Goal: Task Accomplishment & Management: Complete application form

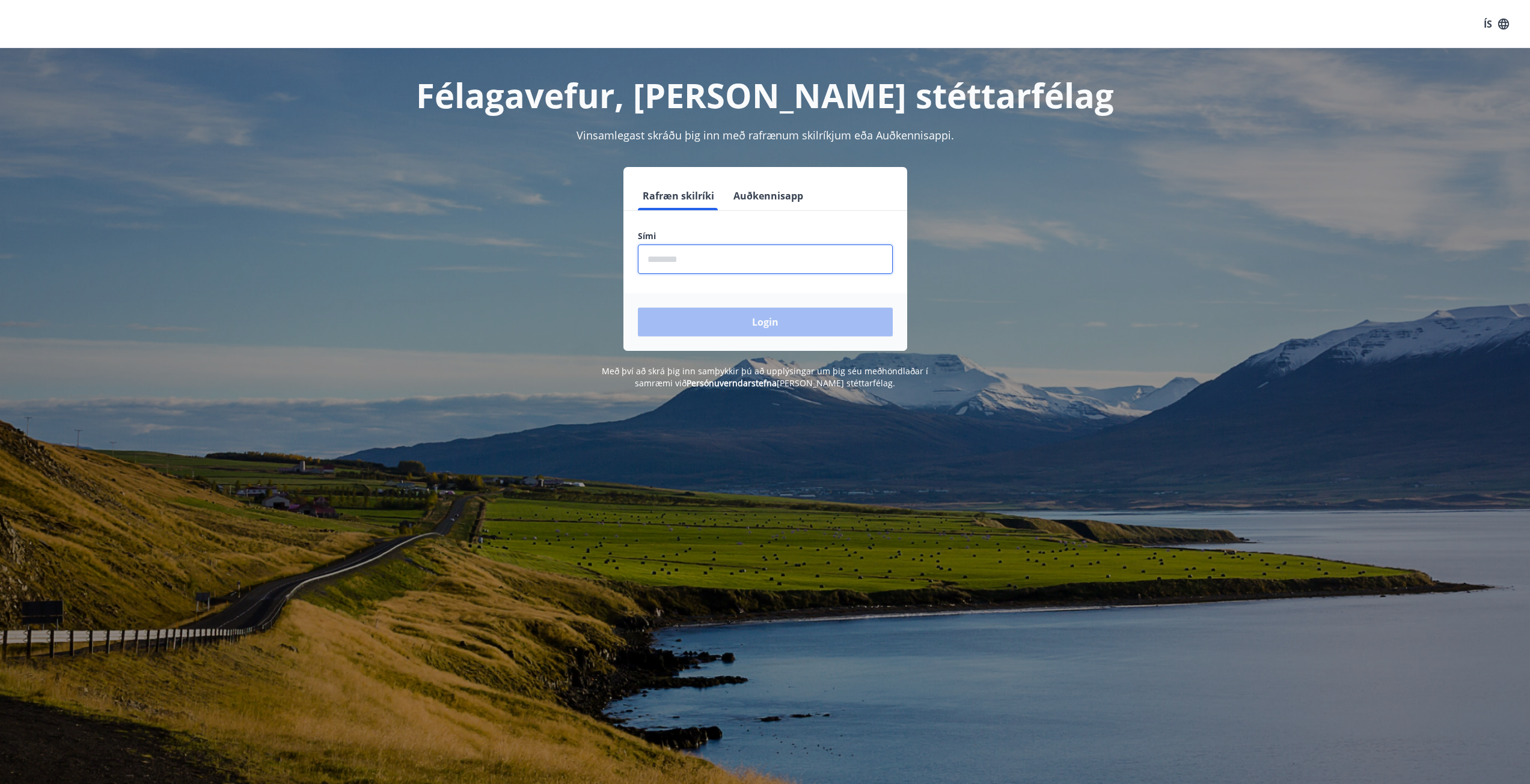
click at [682, 262] on input "phone" at bounding box center [765, 259] width 255 height 29
type input "********"
click at [638, 308] on button "Login" at bounding box center [765, 322] width 255 height 29
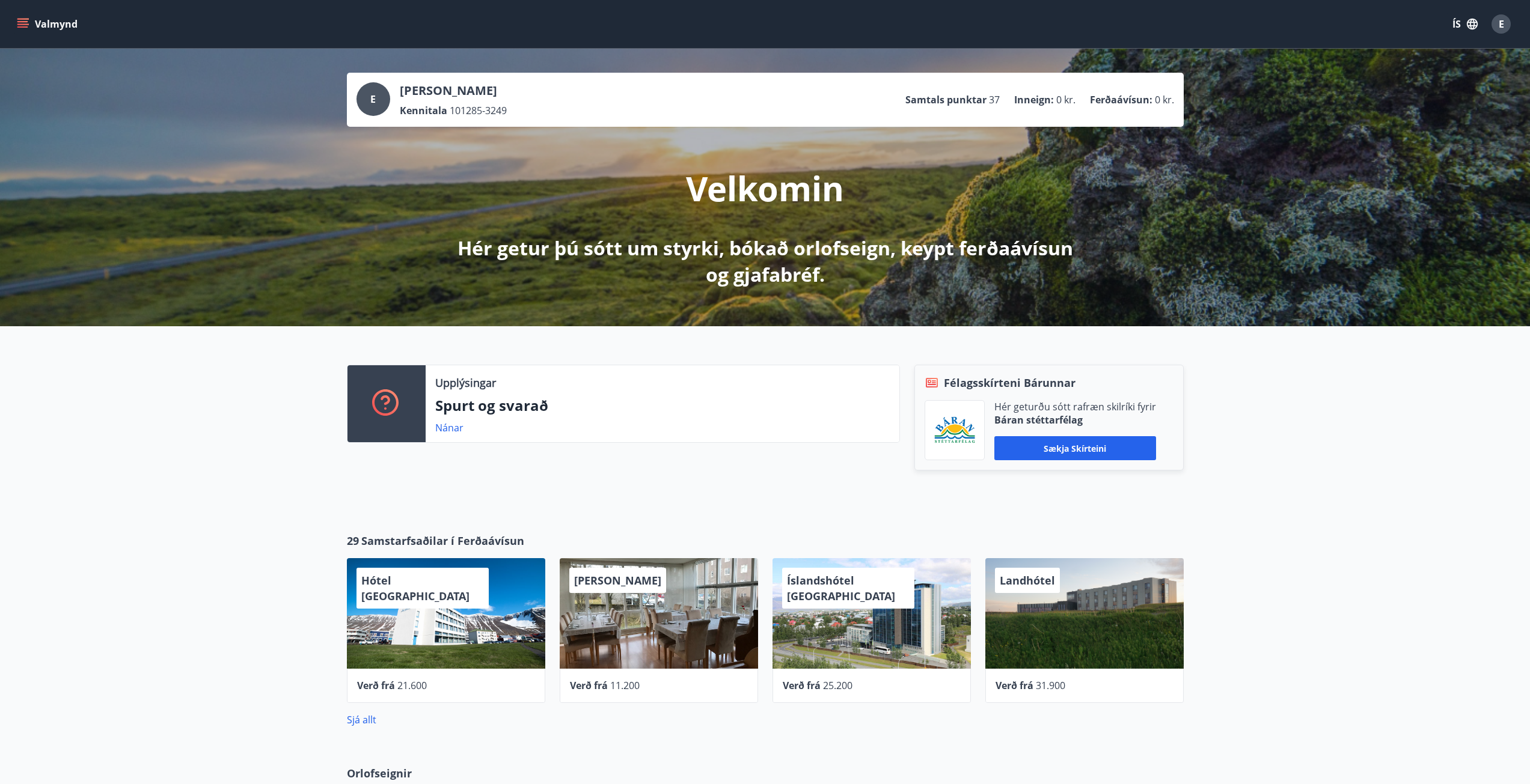
click at [20, 22] on icon "menu" at bounding box center [23, 22] width 11 height 2
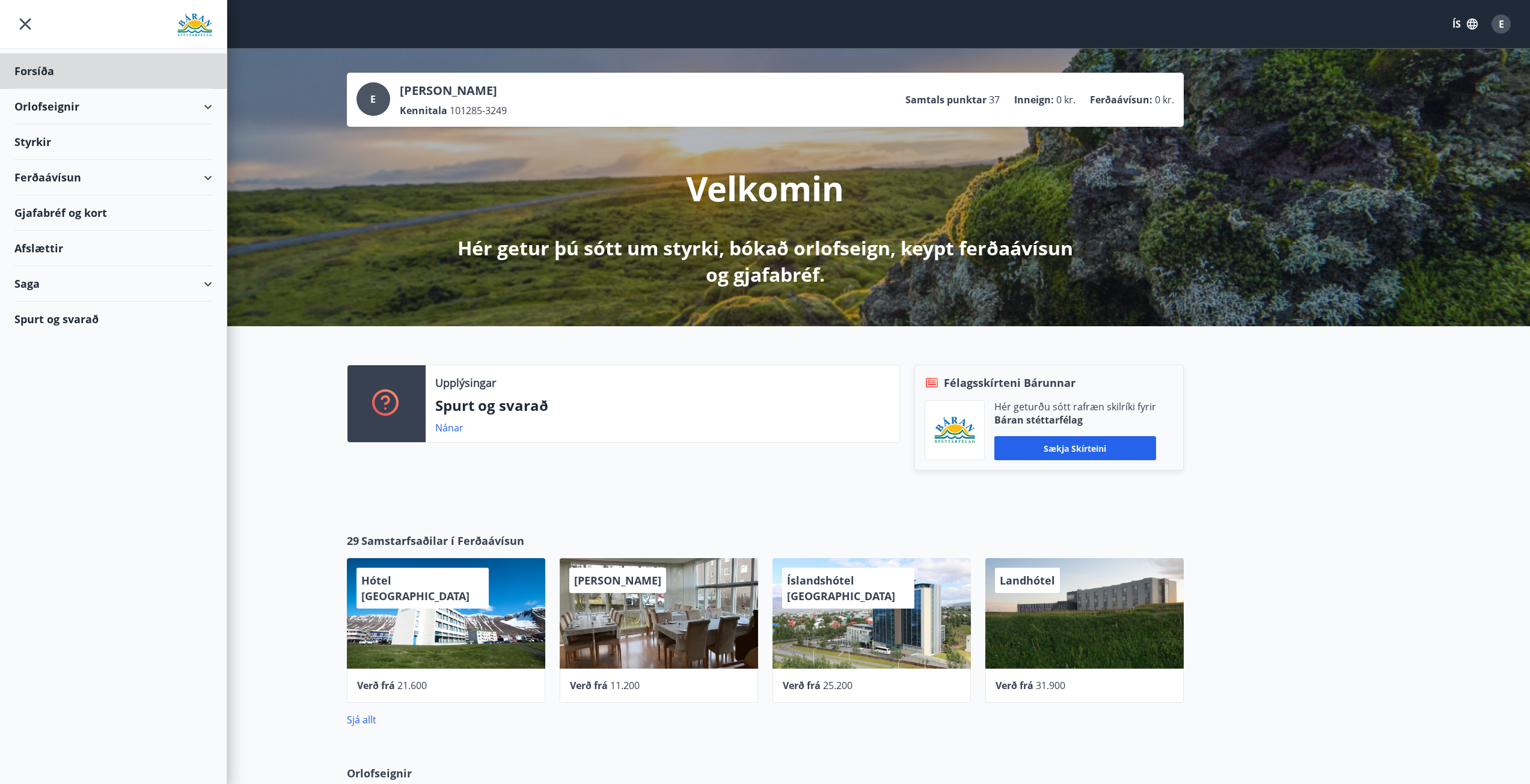
click at [31, 89] on div "Styrkir" at bounding box center [113, 71] width 197 height 36
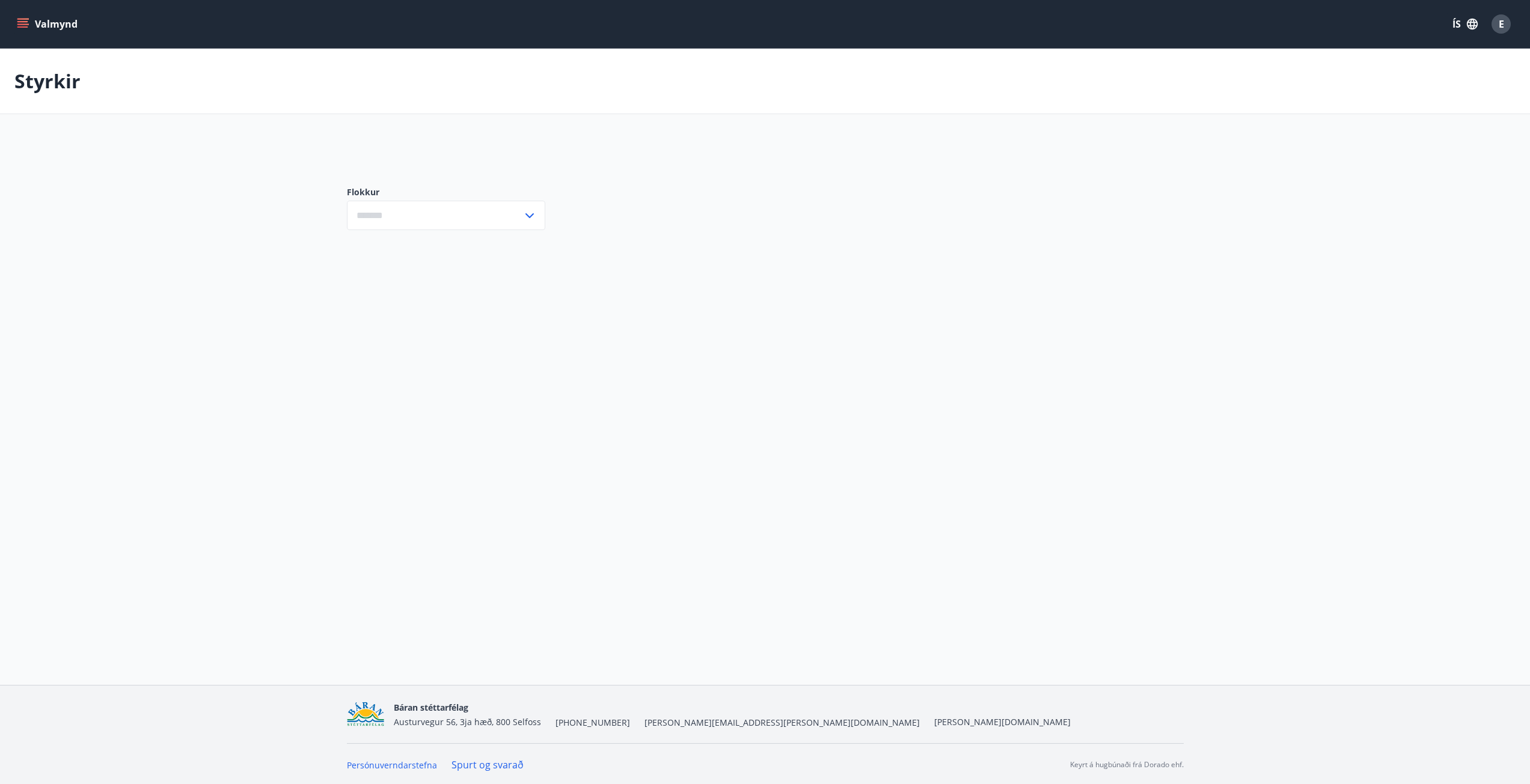
type input "***"
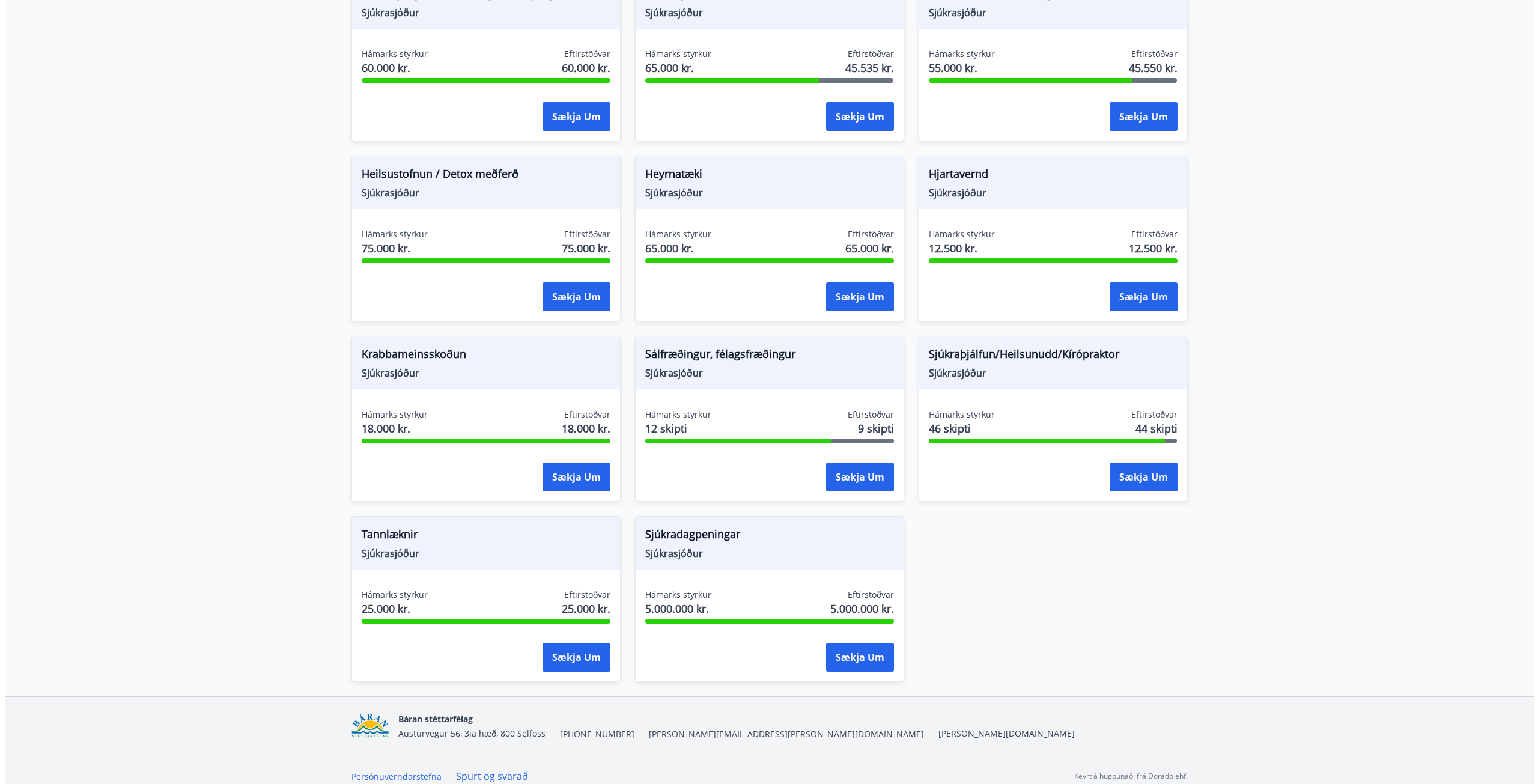
scroll to position [630, 0]
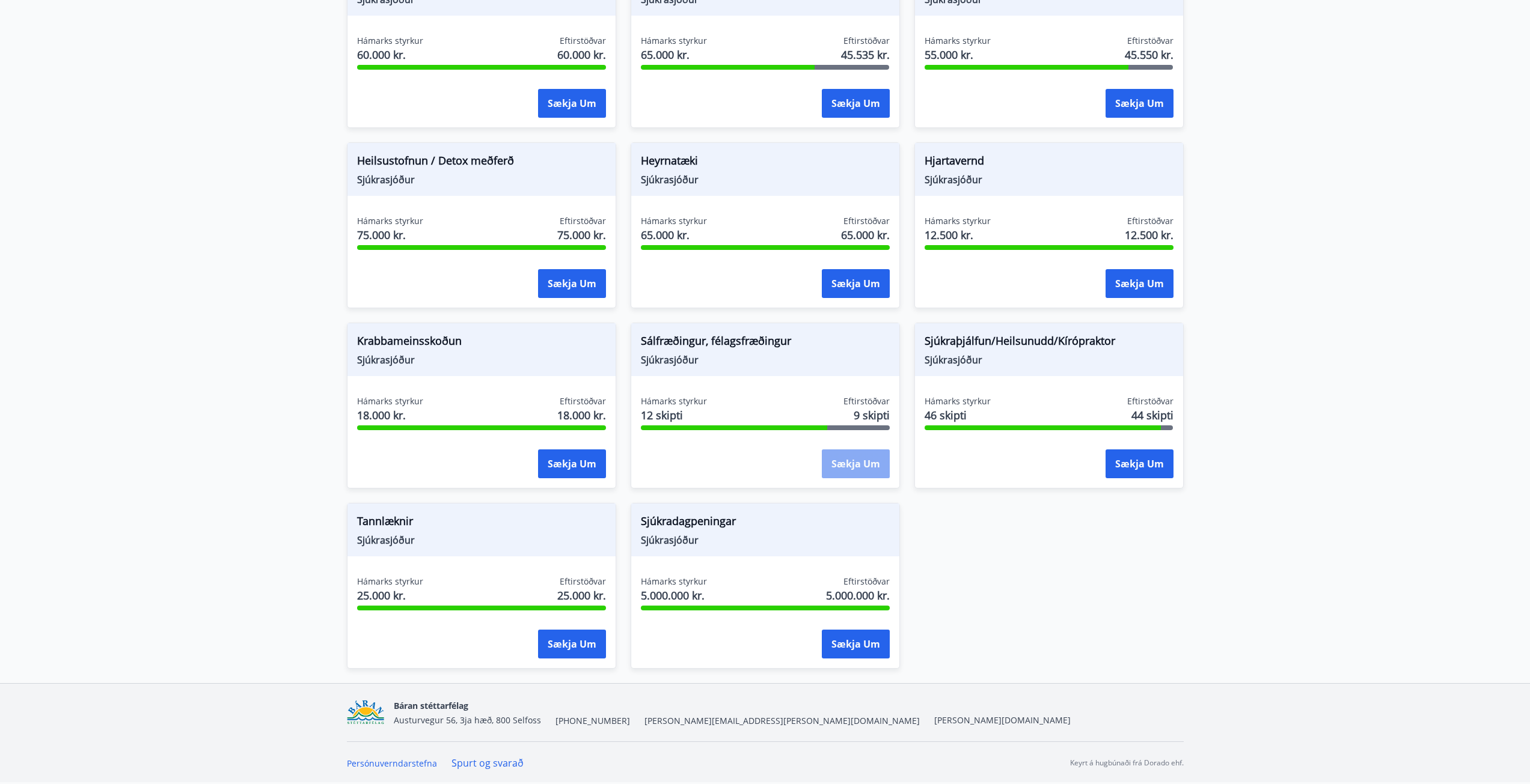
click at [885, 467] on button "Sækja um" at bounding box center [855, 463] width 68 height 29
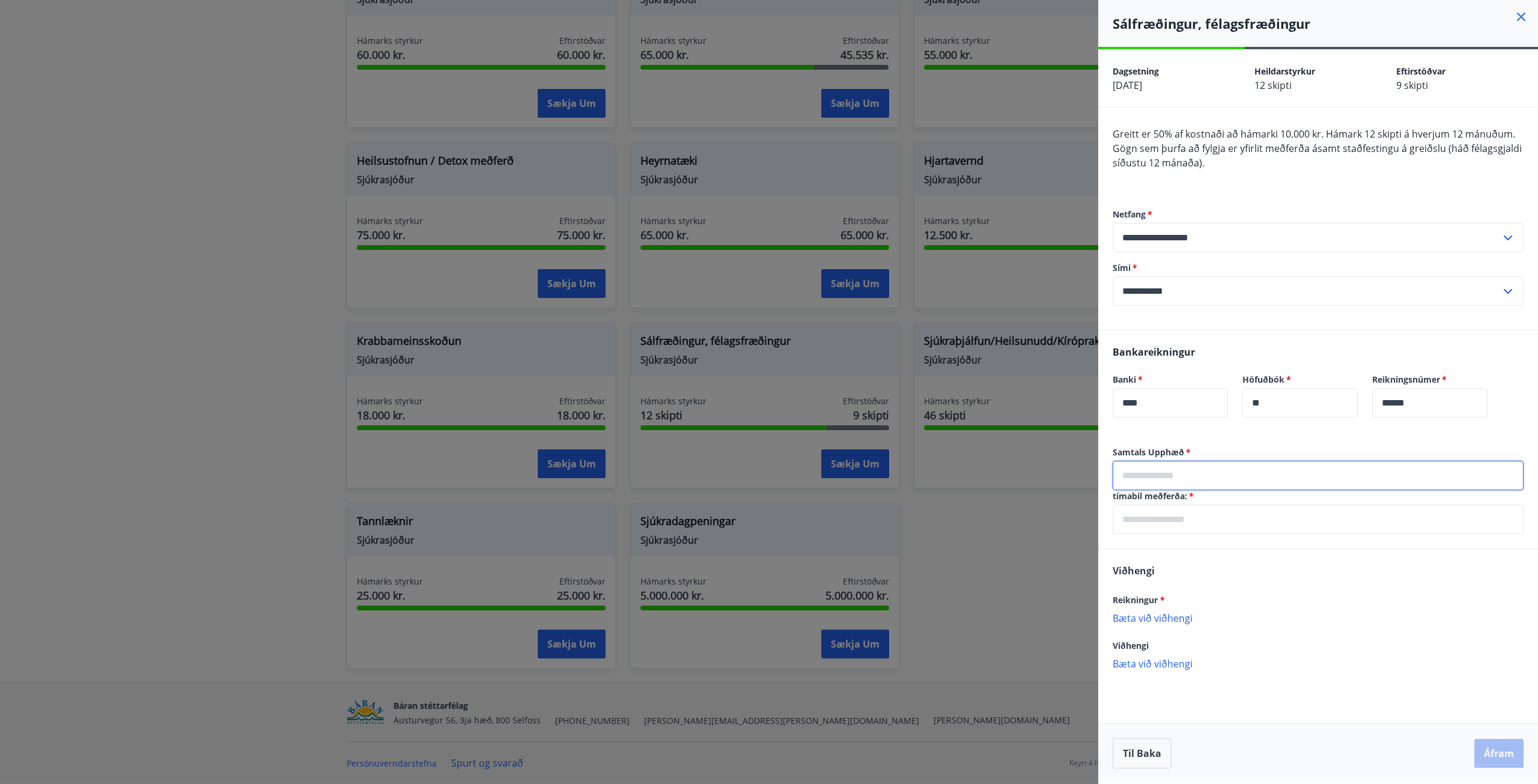
click at [1155, 482] on input "text" at bounding box center [1319, 475] width 411 height 29
type input "*****"
click at [1181, 512] on input "text" at bounding box center [1319, 519] width 411 height 29
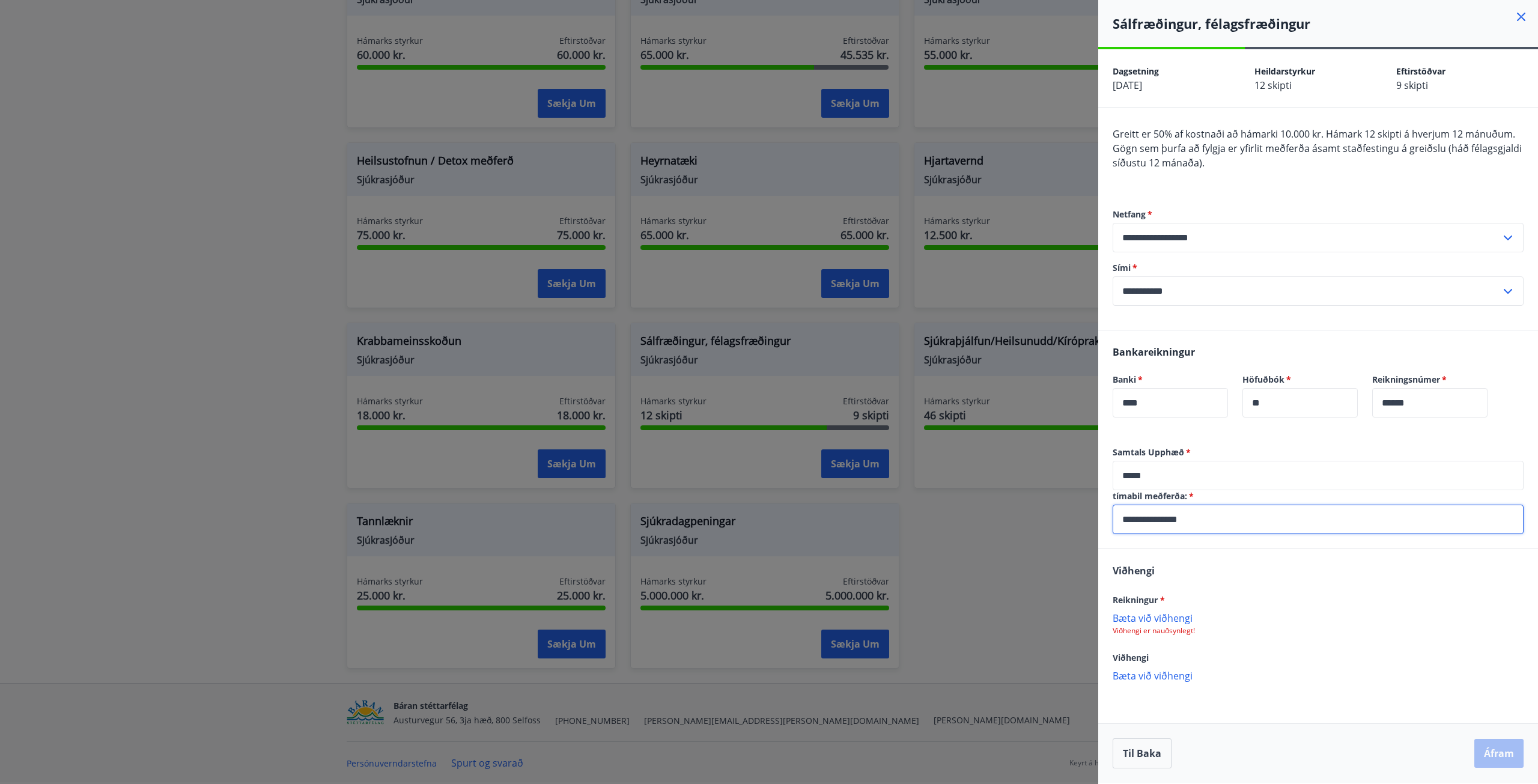
type input "**********"
click at [1174, 617] on p "Bæta við viðhengi" at bounding box center [1319, 617] width 411 height 12
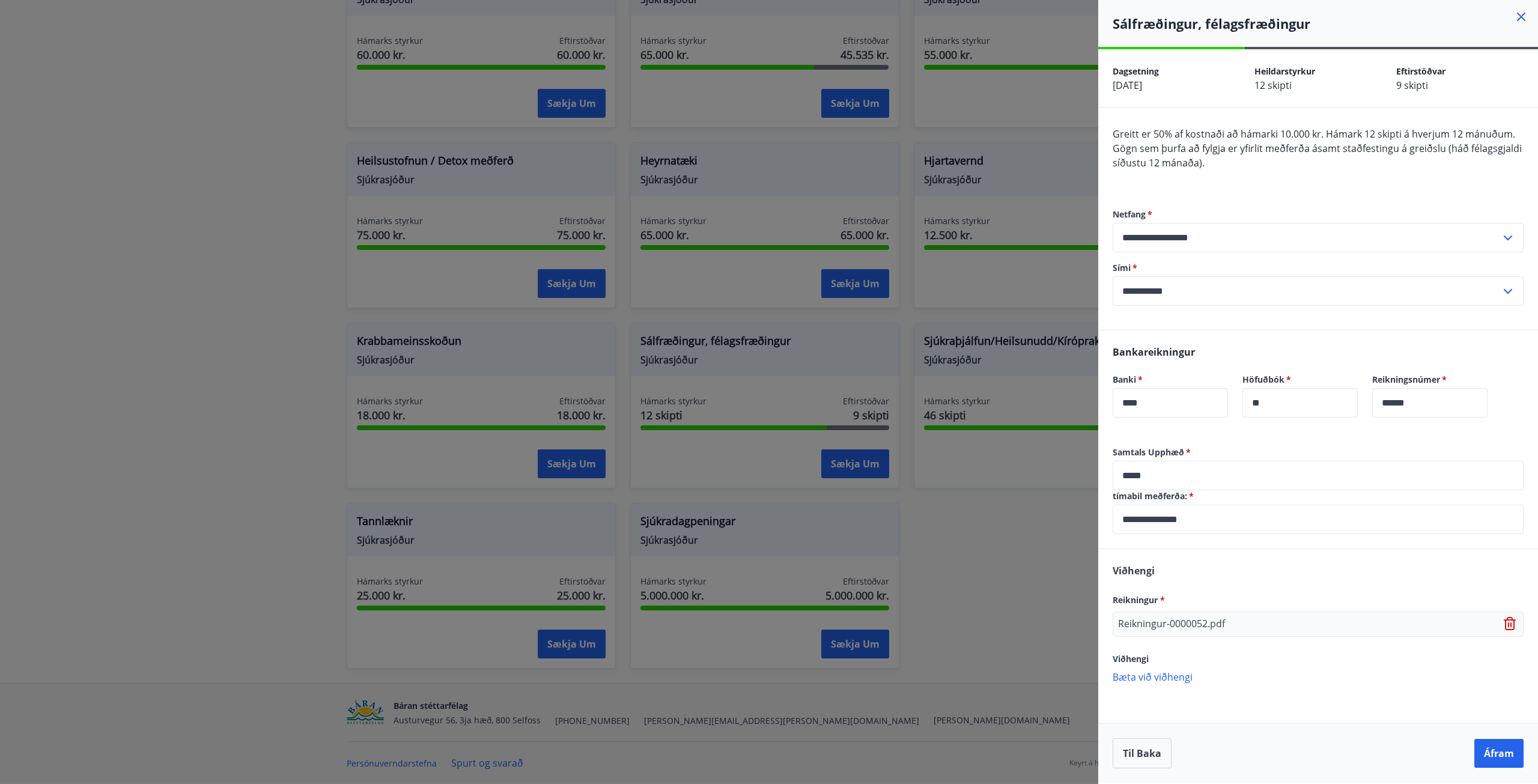
click at [1163, 670] on p "Bæta við viðhengi" at bounding box center [1319, 676] width 411 height 12
click at [1176, 704] on p "Bæta við viðhengi" at bounding box center [1319, 701] width 411 height 12
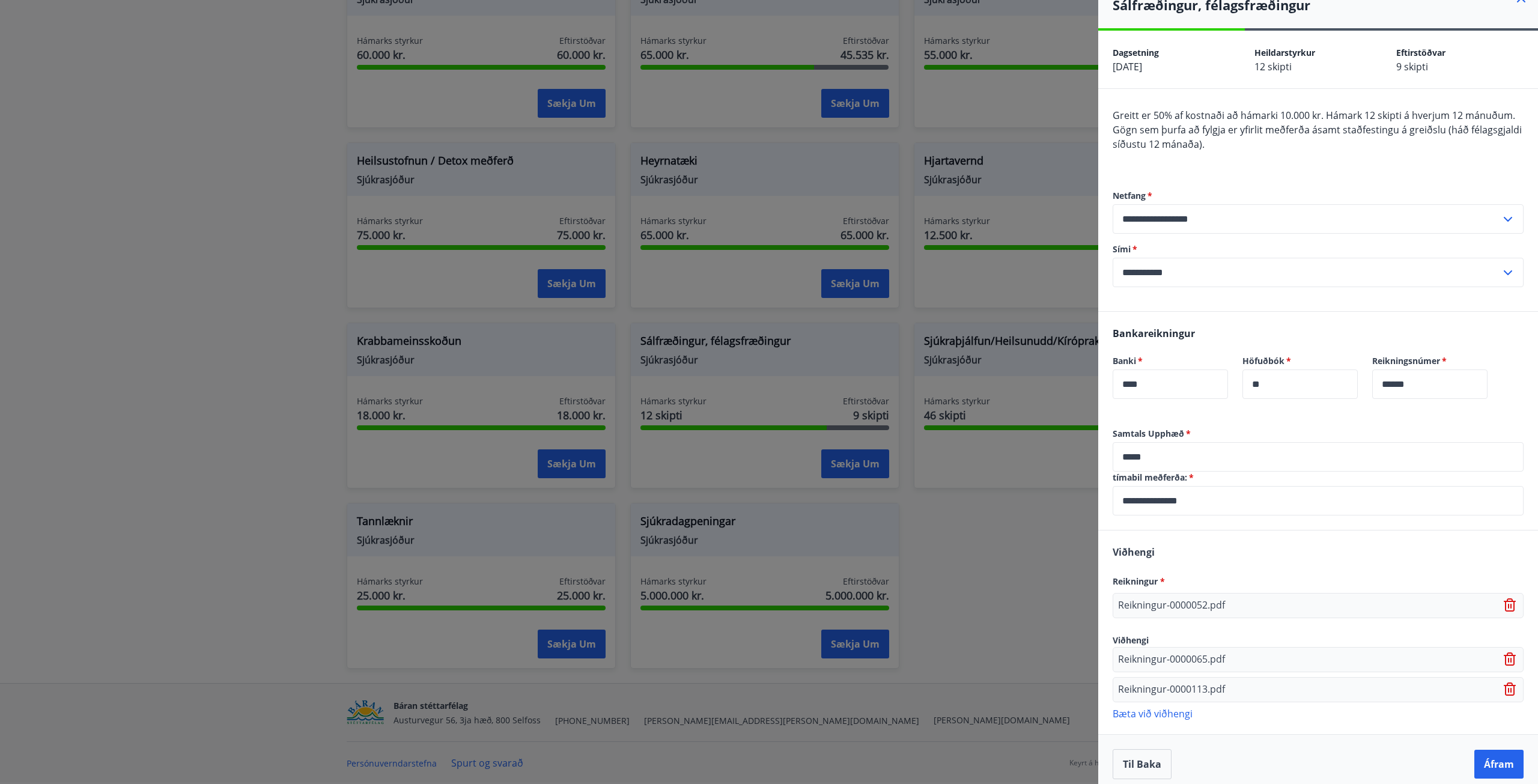
scroll to position [28, 0]
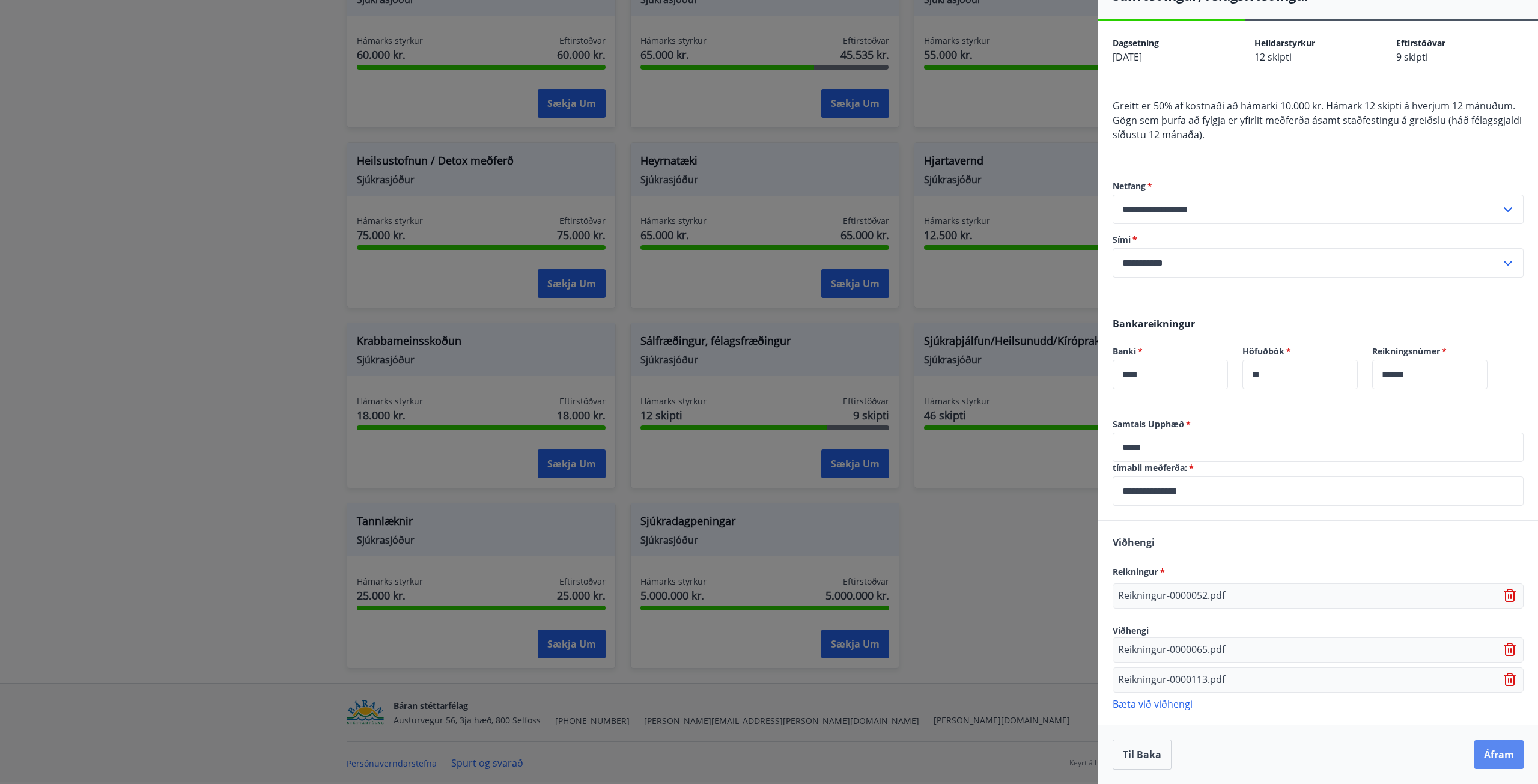
click at [1485, 748] on button "Áfram" at bounding box center [1499, 755] width 49 height 29
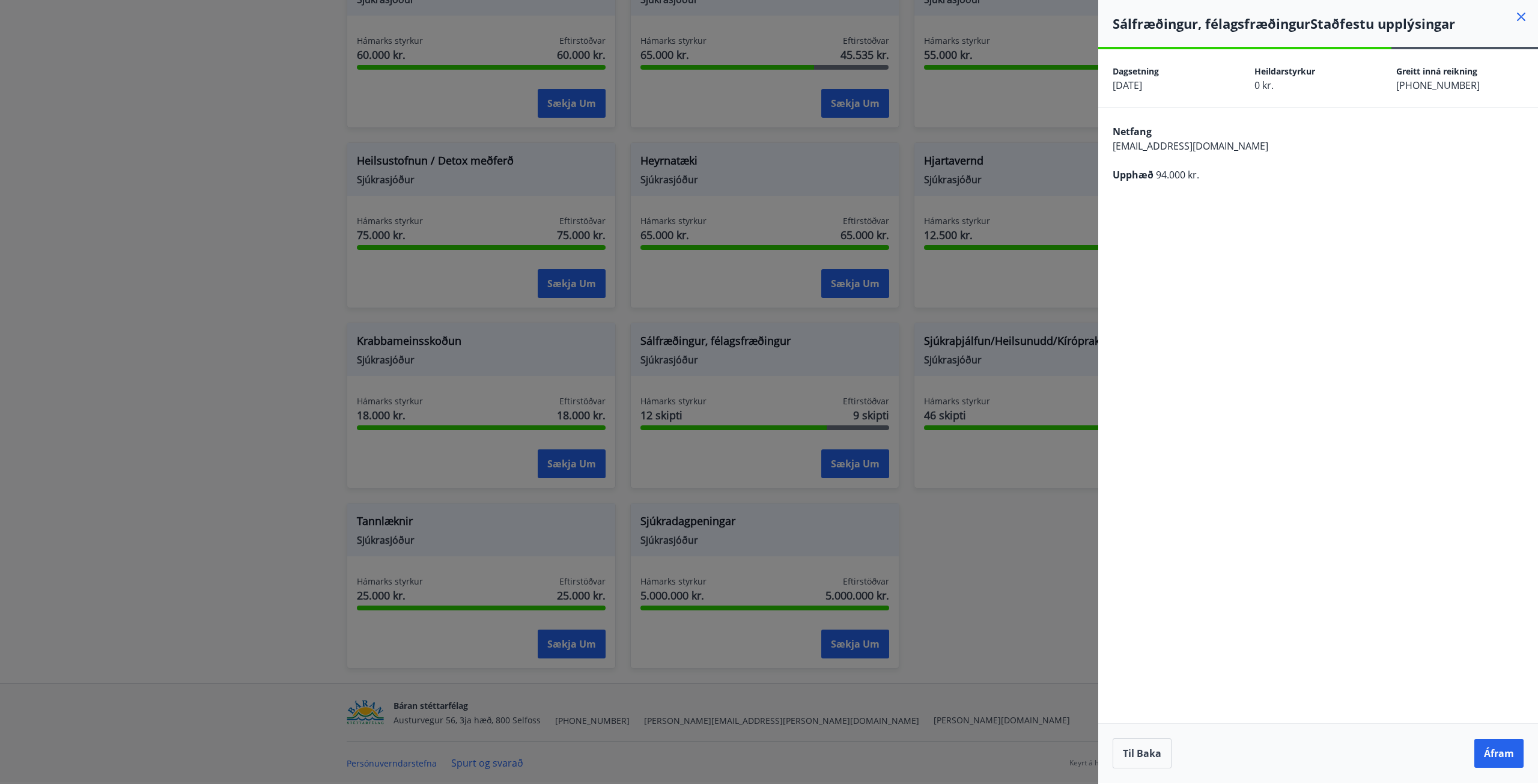
scroll to position [0, 0]
click at [1490, 751] on button "Áfram" at bounding box center [1499, 753] width 49 height 29
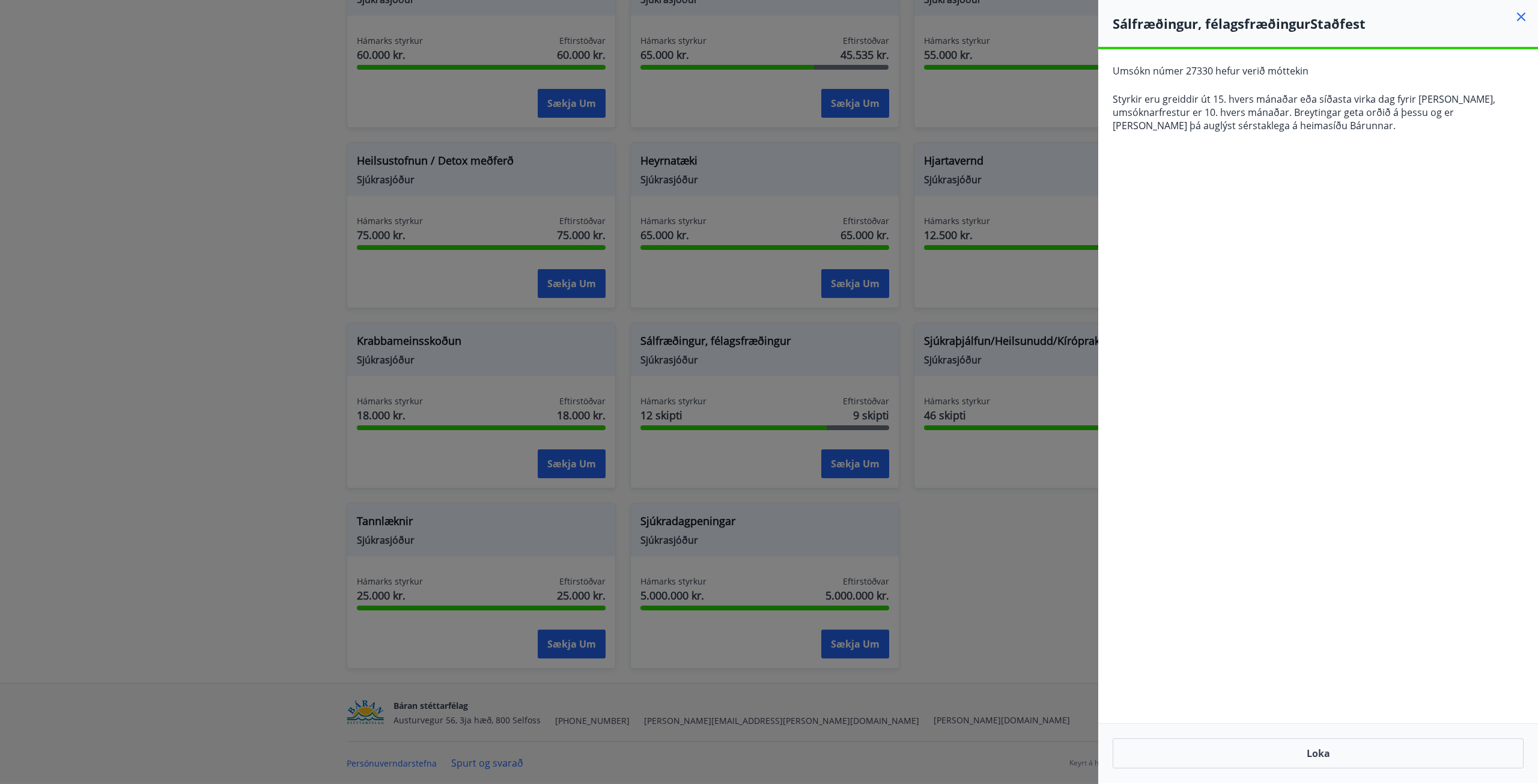
click at [1519, 17] on icon at bounding box center [1521, 17] width 14 height 14
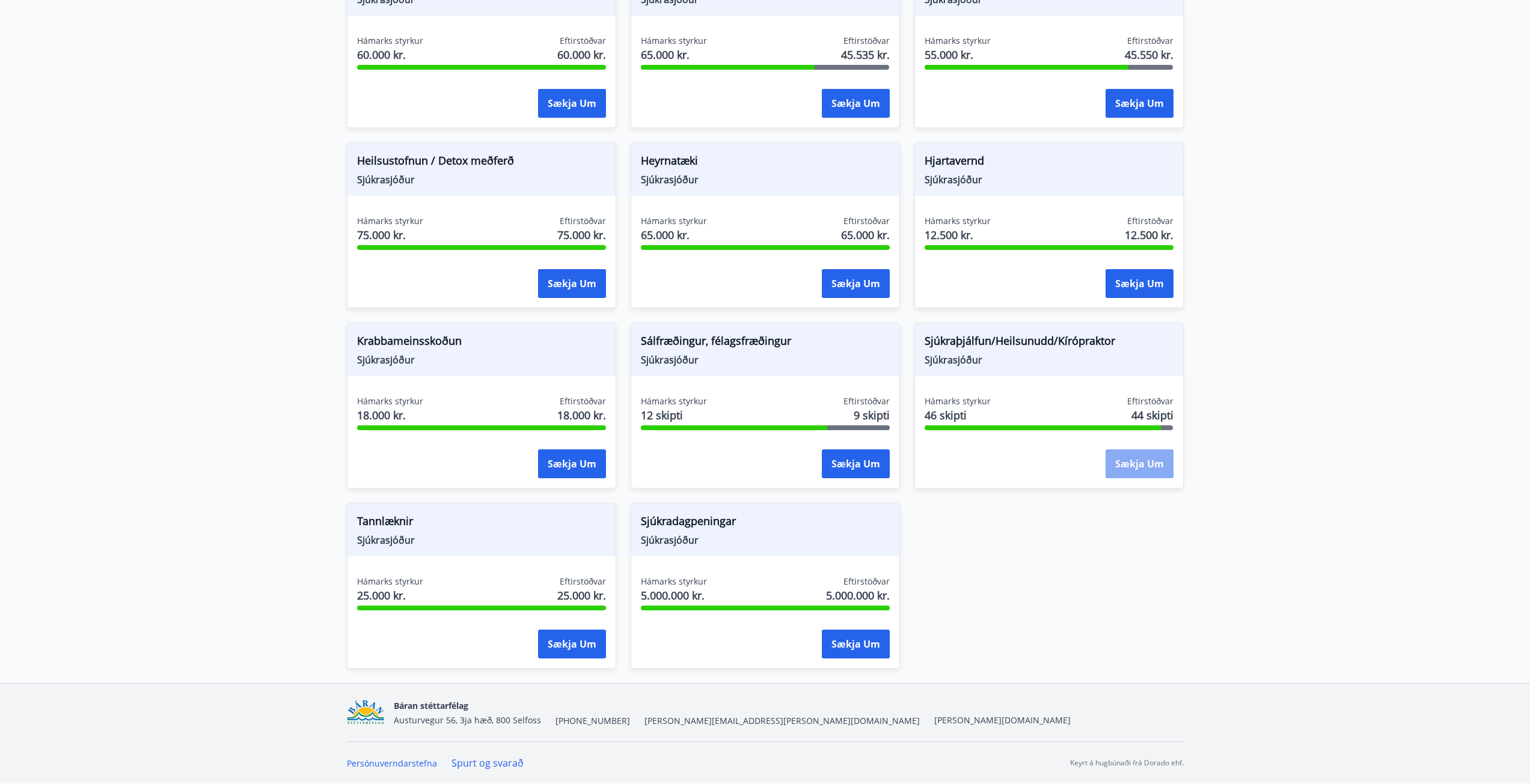
click at [1147, 462] on button "Sækja um" at bounding box center [1140, 463] width 68 height 29
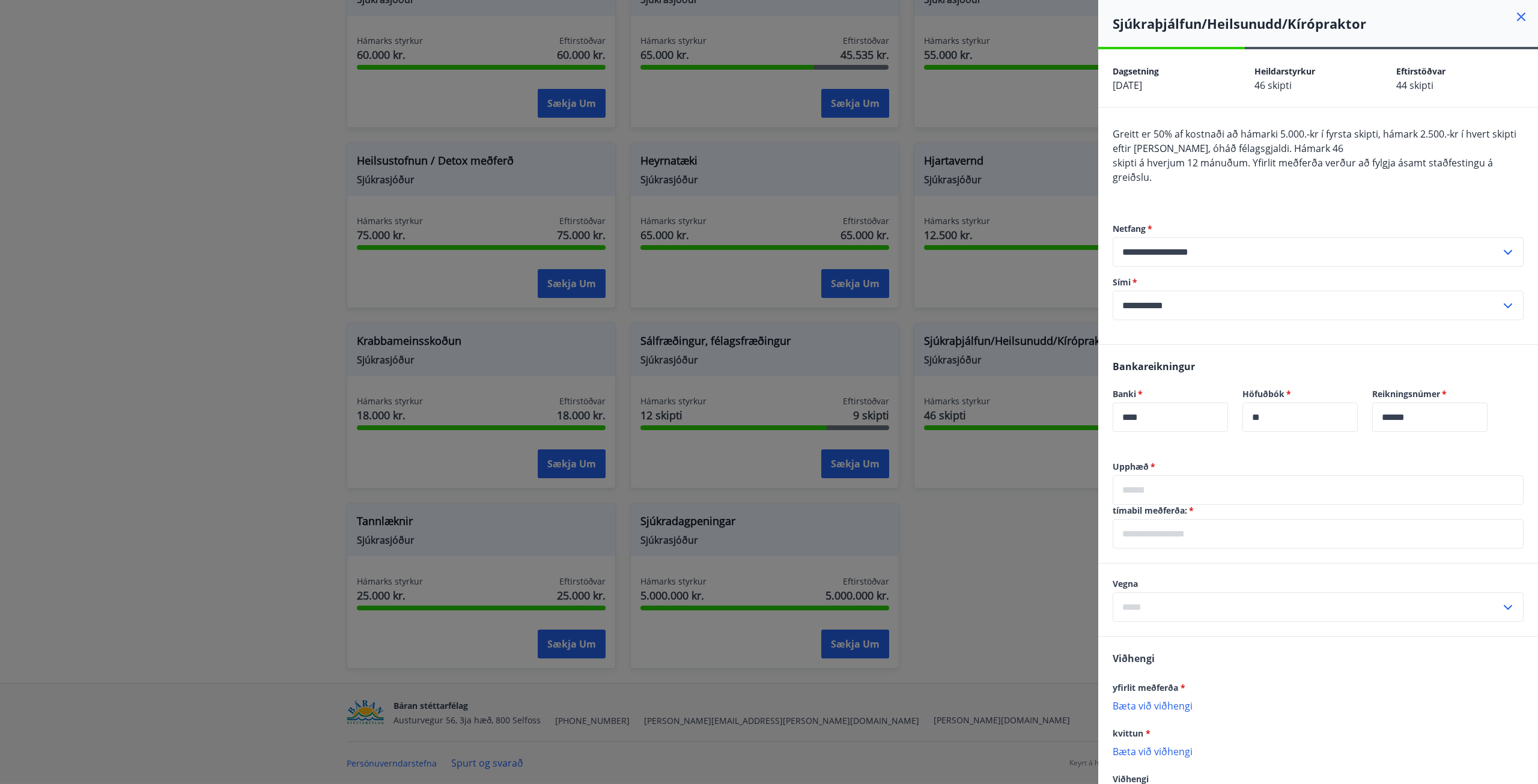
click at [1167, 493] on input "text" at bounding box center [1319, 490] width 411 height 29
type input "*****"
click at [1173, 539] on input "text" at bounding box center [1319, 534] width 411 height 29
type input "**********"
click at [1171, 611] on input "text" at bounding box center [1307, 606] width 388 height 29
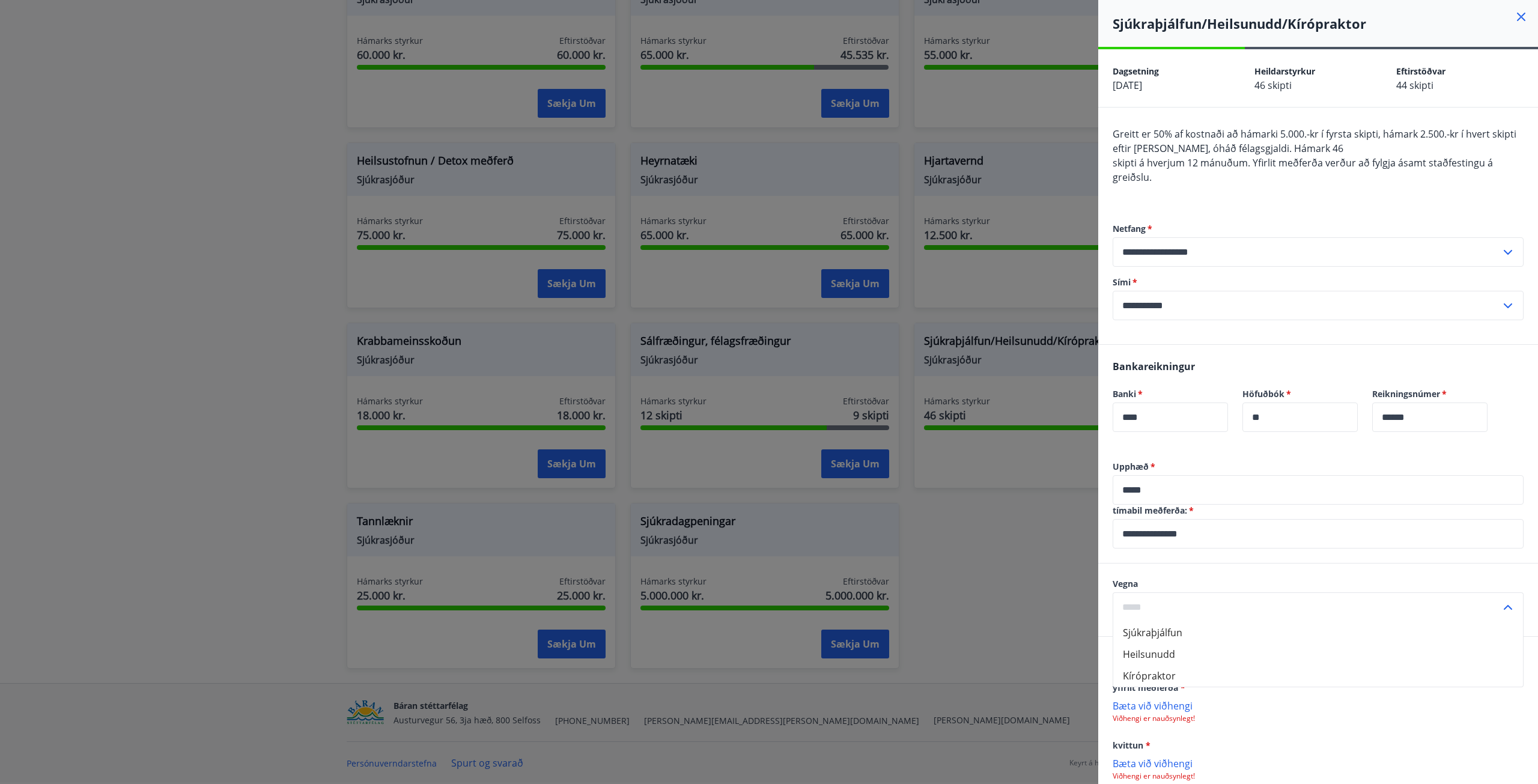
click at [1181, 630] on li "Sjúkraþjálfun" at bounding box center [1318, 632] width 410 height 21
type input "**********"
click at [1230, 662] on div "Viðhengi yfirlit meðferða * [PERSON_NAME] við viðhengi Viðhengi er nauðsynlegt!…" at bounding box center [1318, 739] width 440 height 204
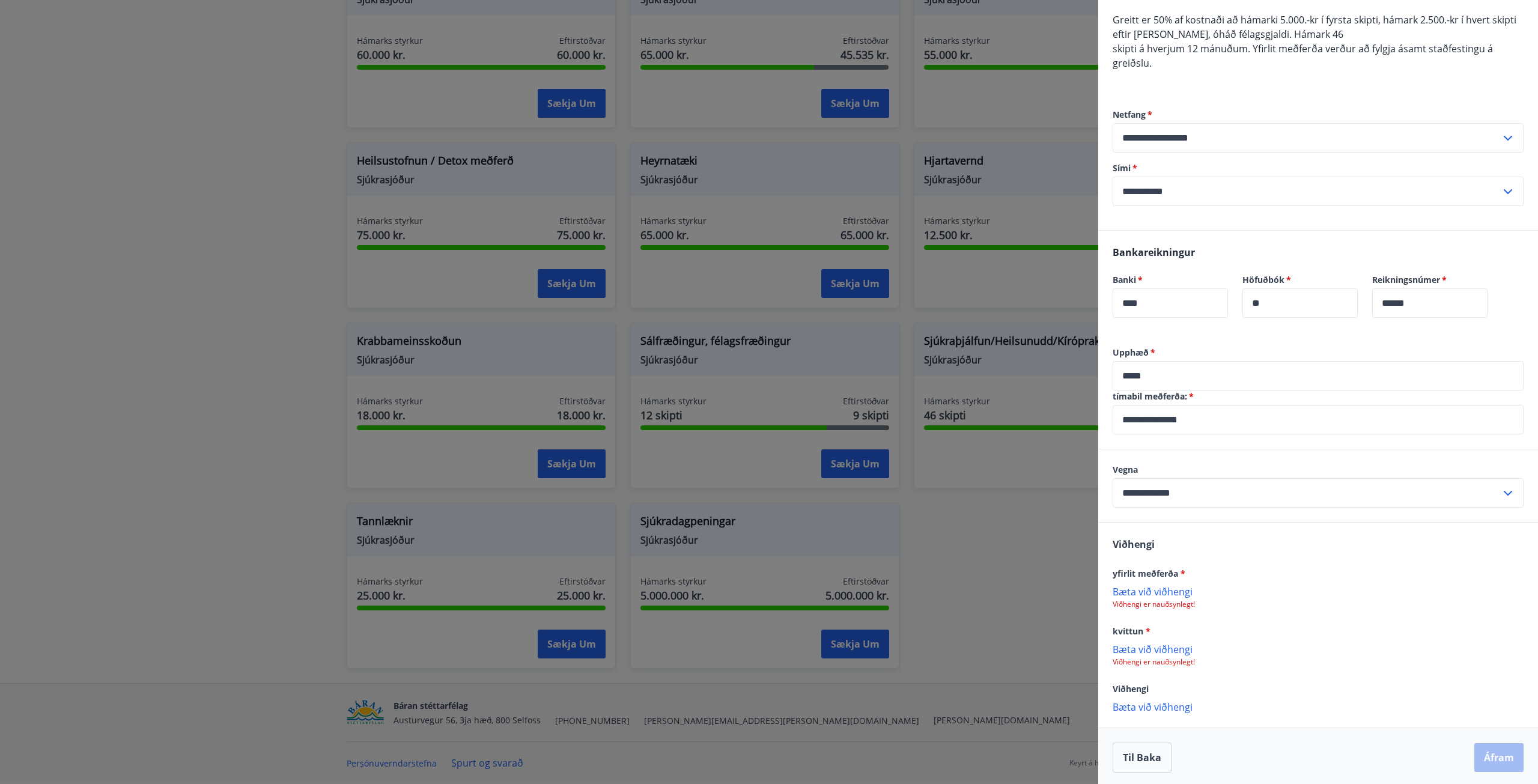
scroll to position [117, 0]
click at [1160, 592] on p "Bæta við viðhengi" at bounding box center [1319, 587] width 411 height 12
click at [1178, 652] on p "Bæta við viðhengi" at bounding box center [1319, 647] width 411 height 12
click at [1498, 751] on button "Áfram" at bounding box center [1499, 757] width 49 height 29
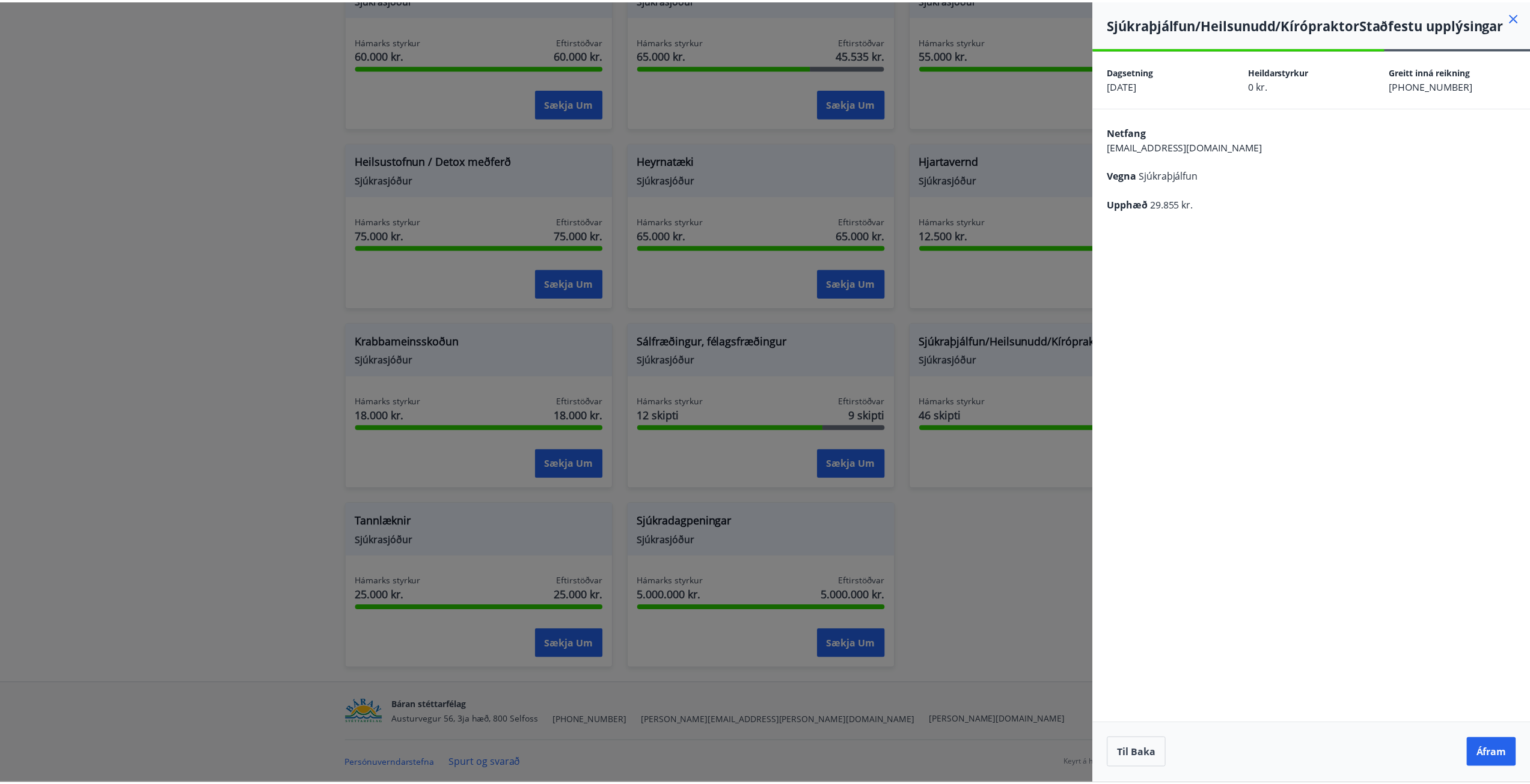
scroll to position [0, 0]
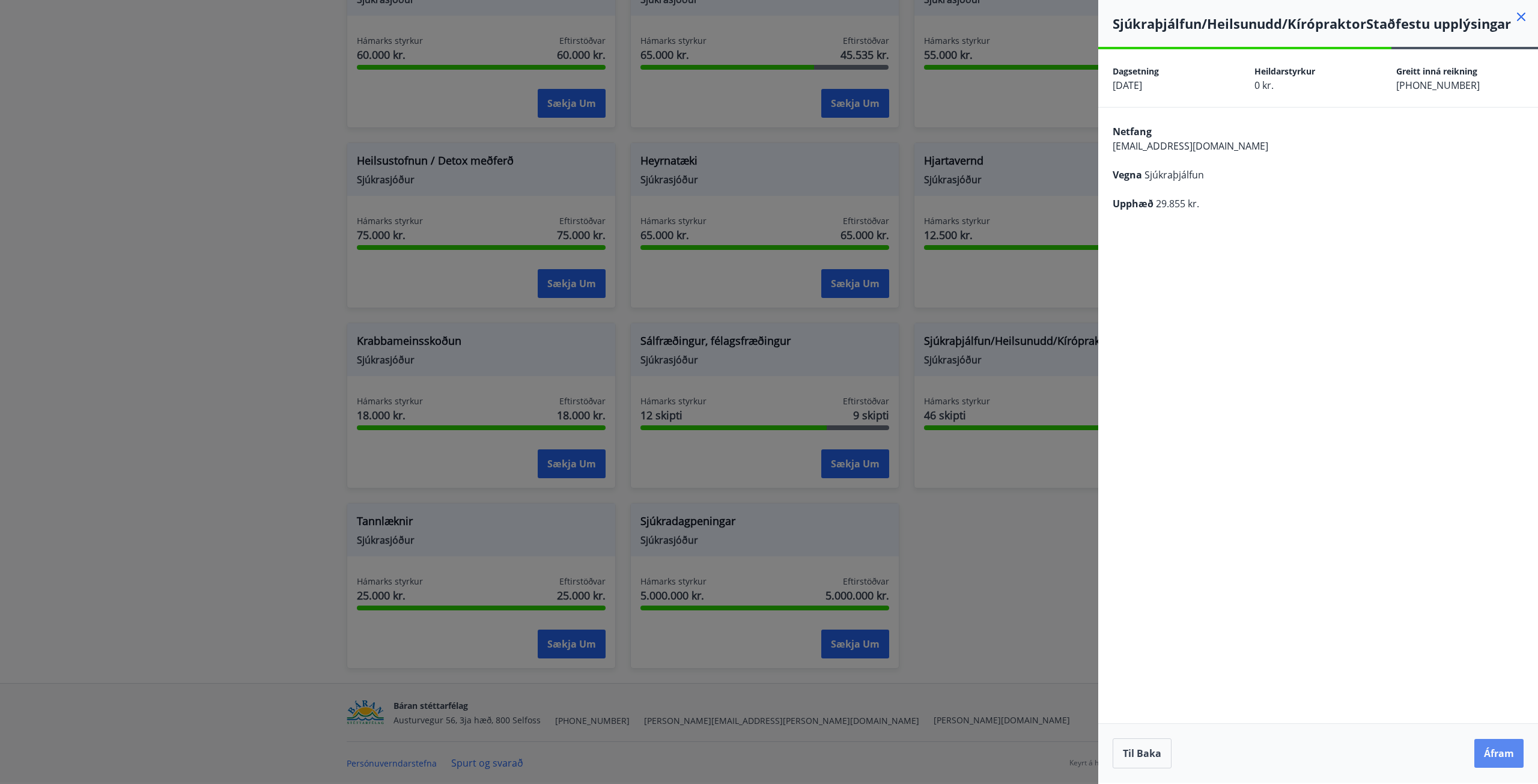
click at [1500, 748] on button "Áfram" at bounding box center [1499, 753] width 49 height 29
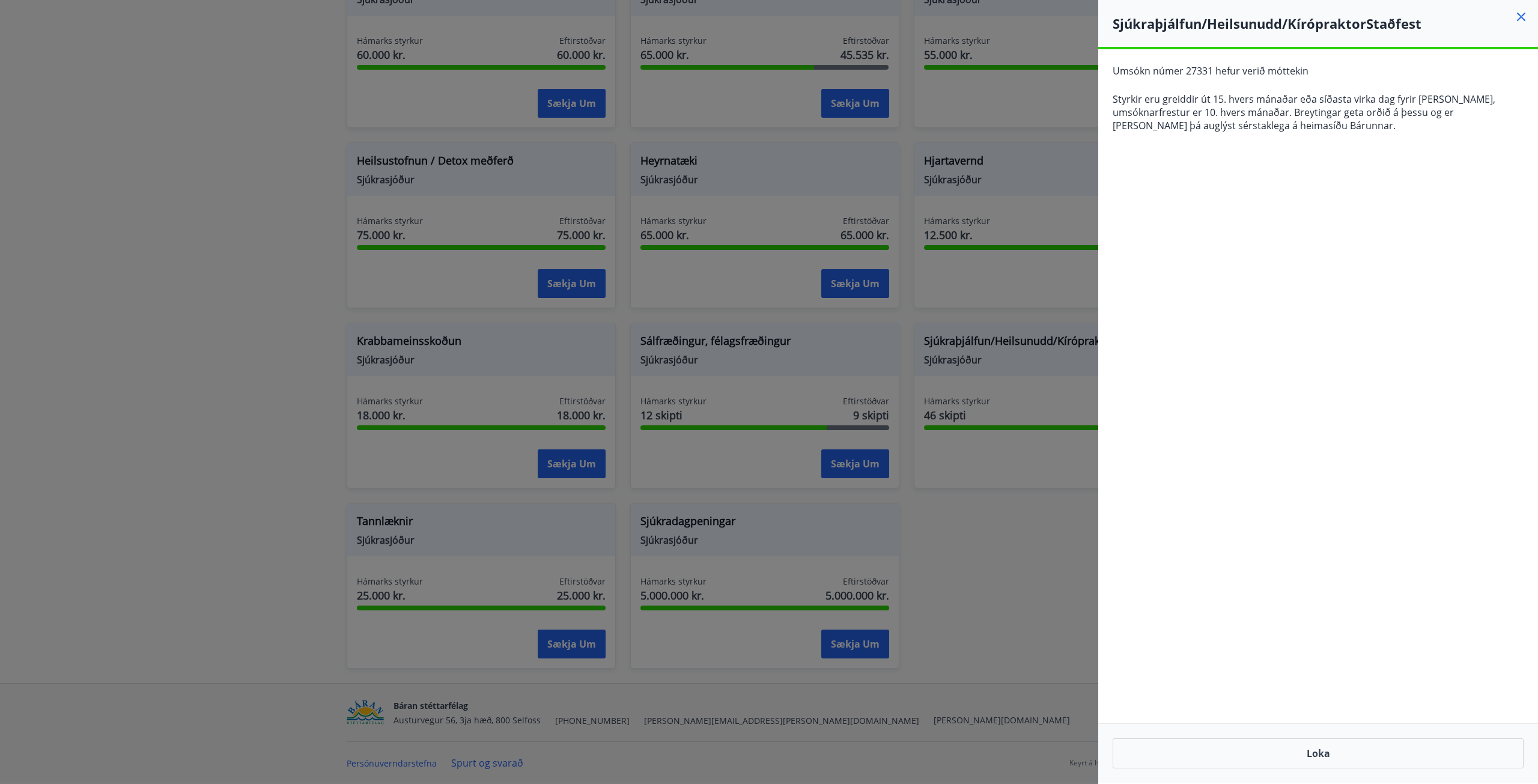
click at [1520, 20] on icon at bounding box center [1521, 17] width 14 height 14
